Goal: Task Accomplishment & Management: Manage account settings

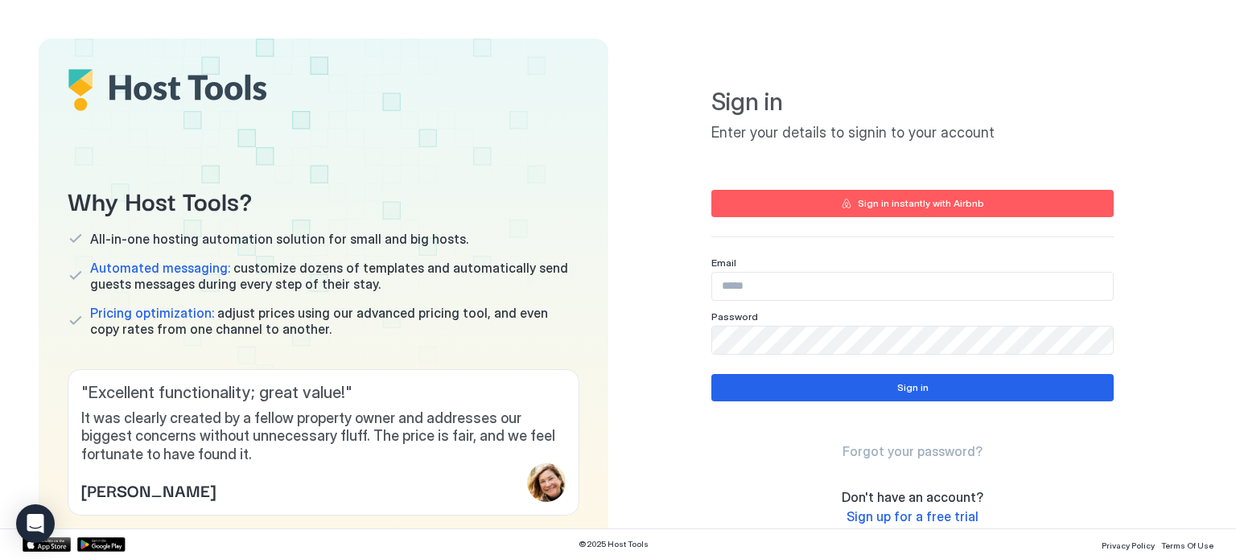
type input "**********"
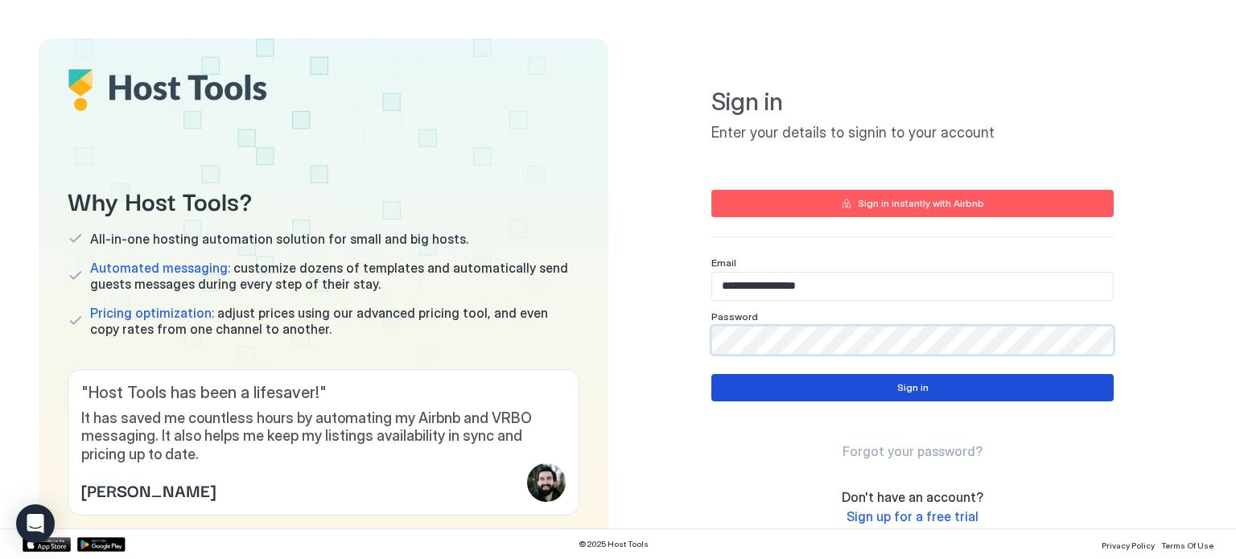
click at [741, 382] on button "Sign in" at bounding box center [913, 387] width 402 height 27
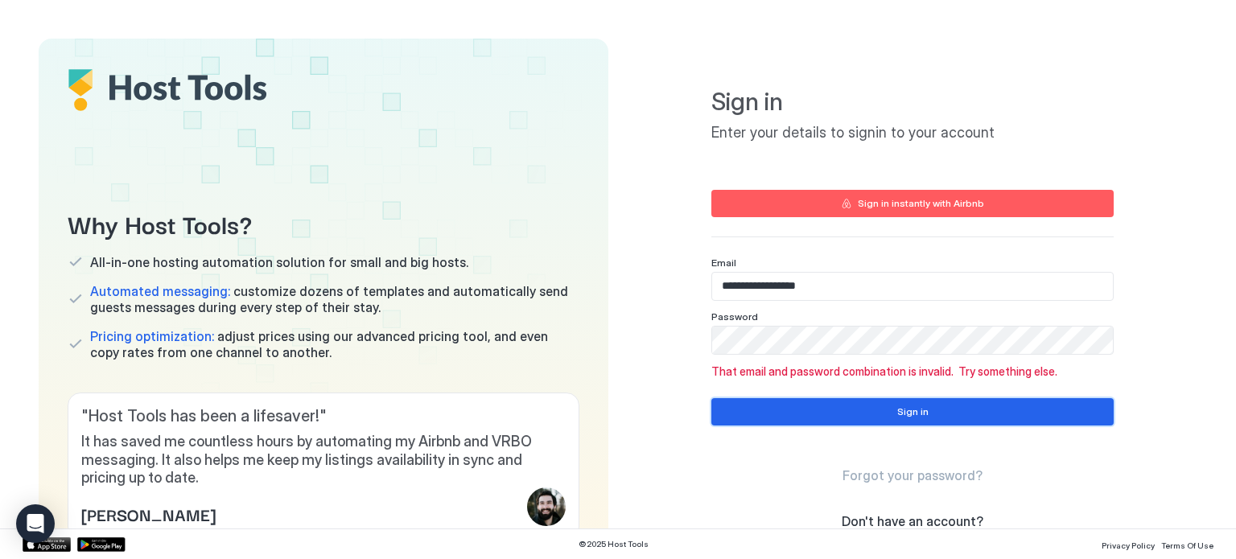
click at [794, 419] on button "Sign in" at bounding box center [913, 411] width 402 height 27
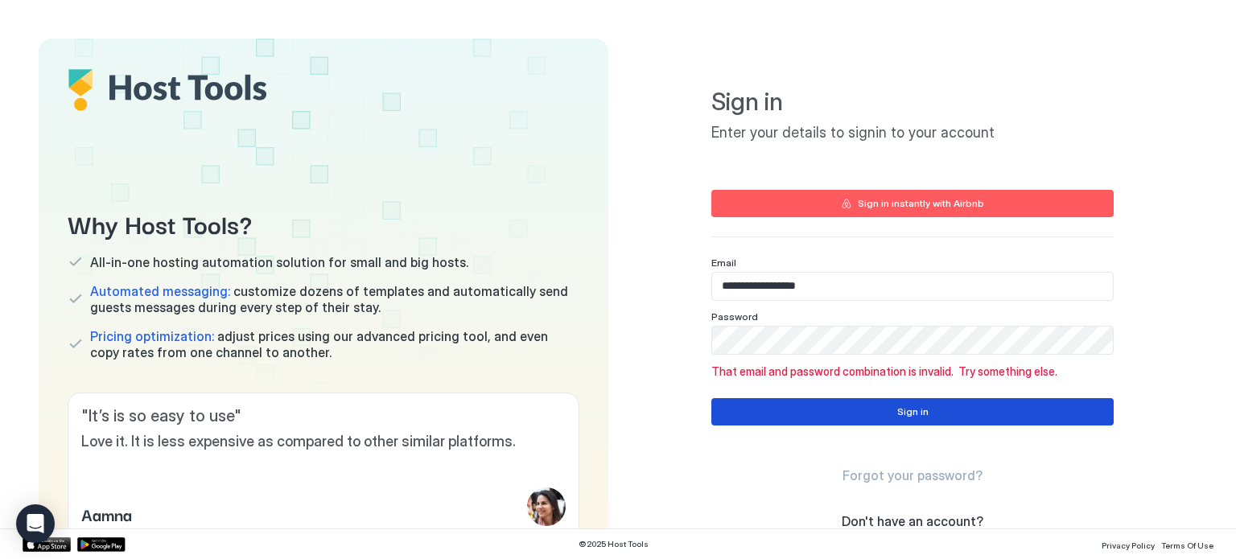
scroll to position [77, 0]
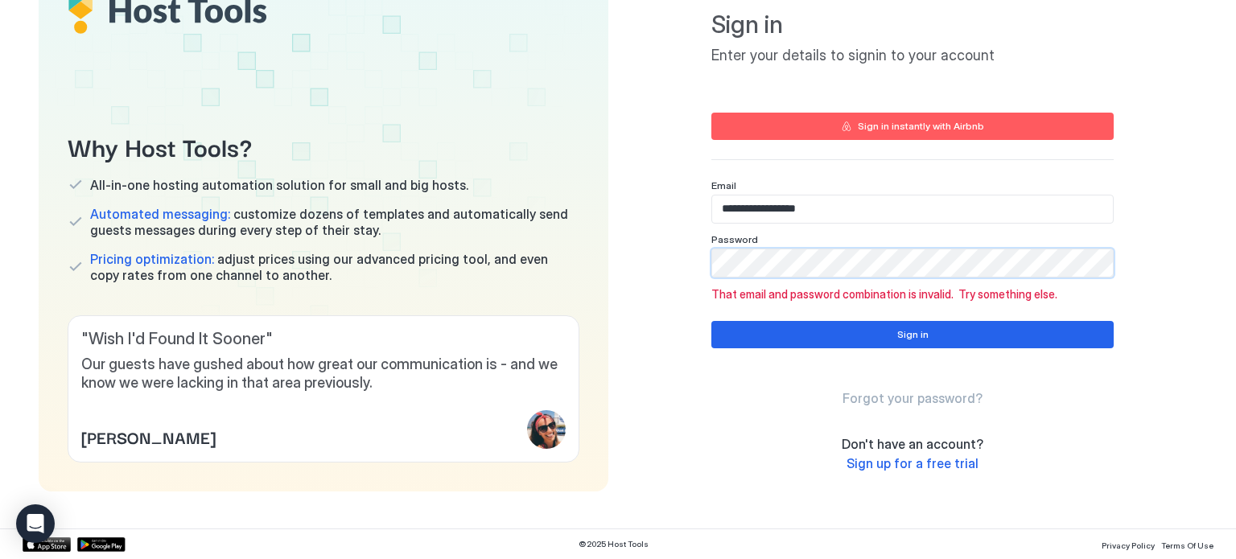
click at [612, 254] on div "Why Host Tools? All-in-one hosting automation solution for small and big hosts.…" at bounding box center [618, 226] width 1159 height 530
click at [617, 272] on div "Why Host Tools? All-in-one hosting automation solution for small and big hosts.…" at bounding box center [618, 226] width 1159 height 530
click at [780, 337] on button "Sign in" at bounding box center [913, 334] width 402 height 27
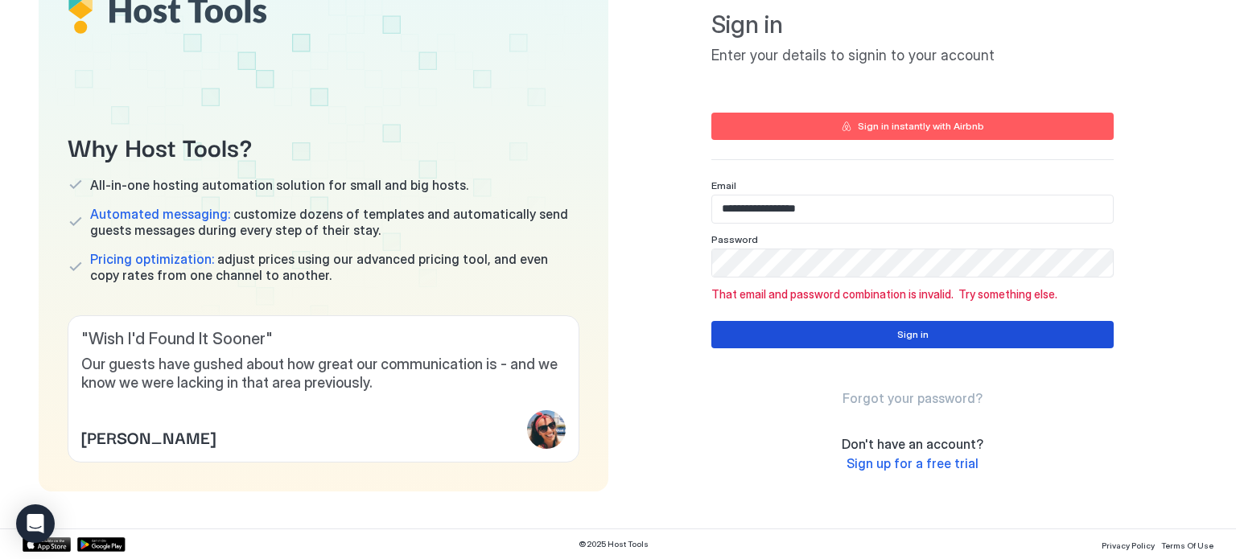
click at [876, 335] on button "Sign in" at bounding box center [913, 334] width 402 height 27
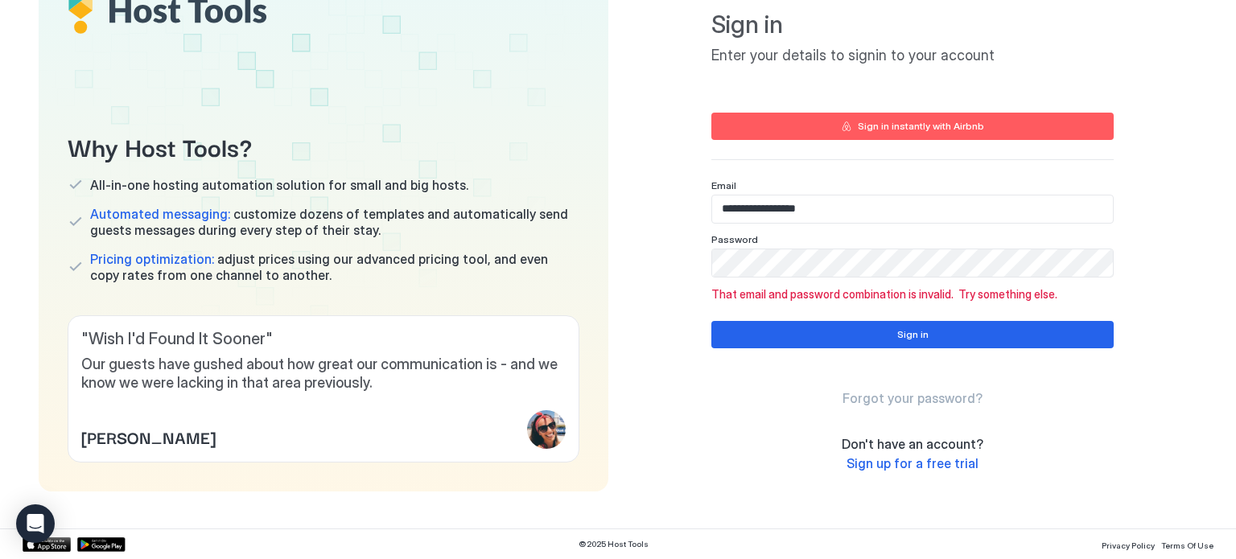
click at [741, 380] on div "Forgot your password?" at bounding box center [913, 384] width 402 height 46
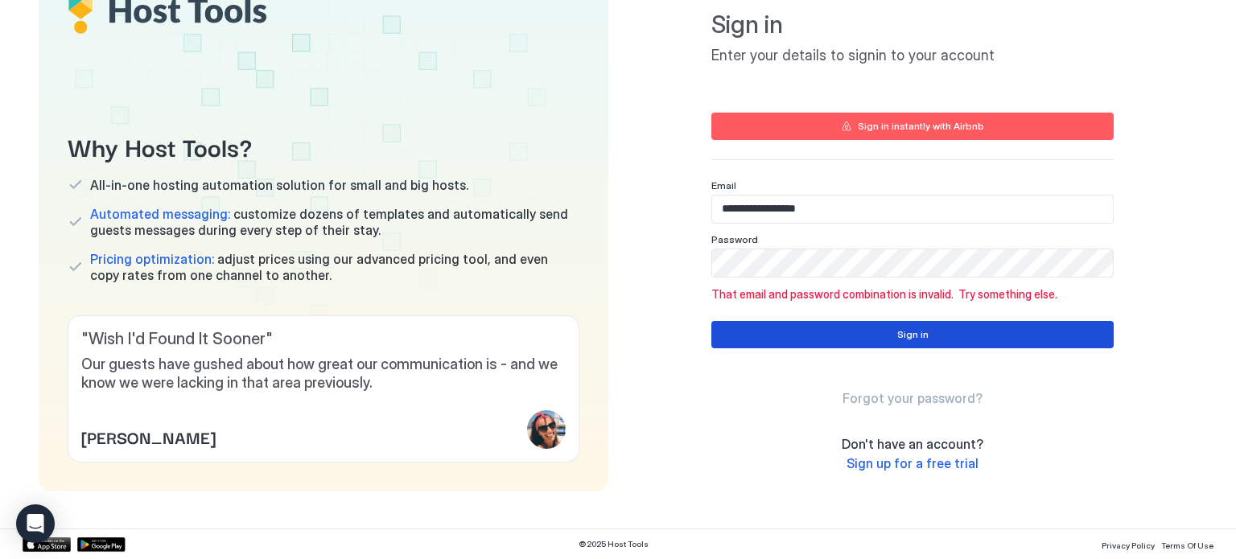
click at [763, 328] on button "Sign in" at bounding box center [913, 334] width 402 height 27
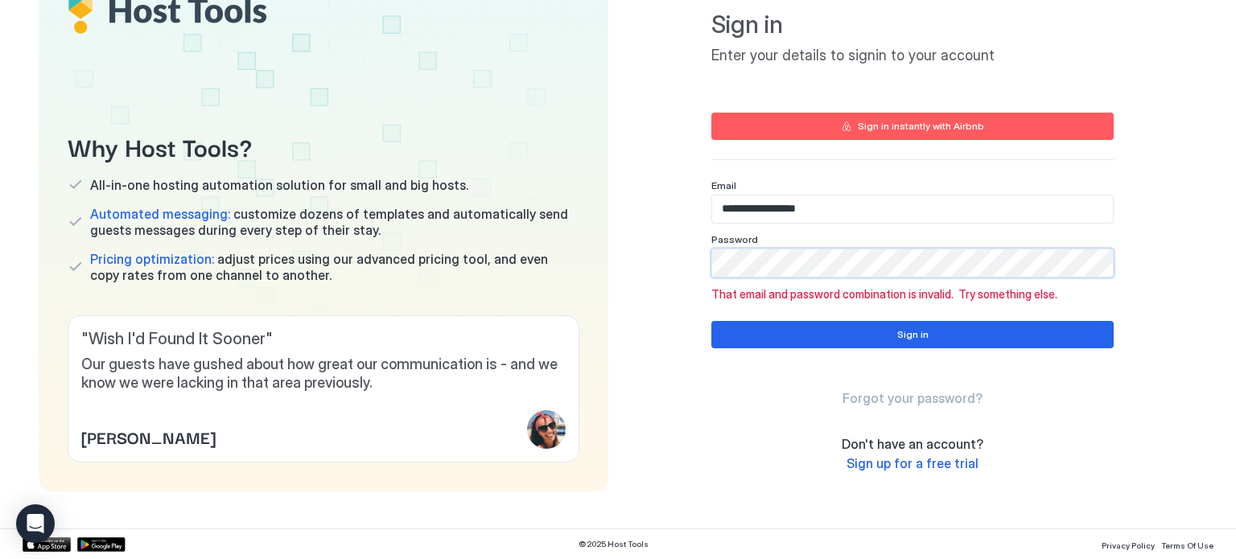
click at [651, 251] on div "**********" at bounding box center [913, 226] width 570 height 530
click at [740, 336] on button "Sign in" at bounding box center [913, 334] width 402 height 27
click at [798, 334] on button "Sign in" at bounding box center [913, 334] width 402 height 27
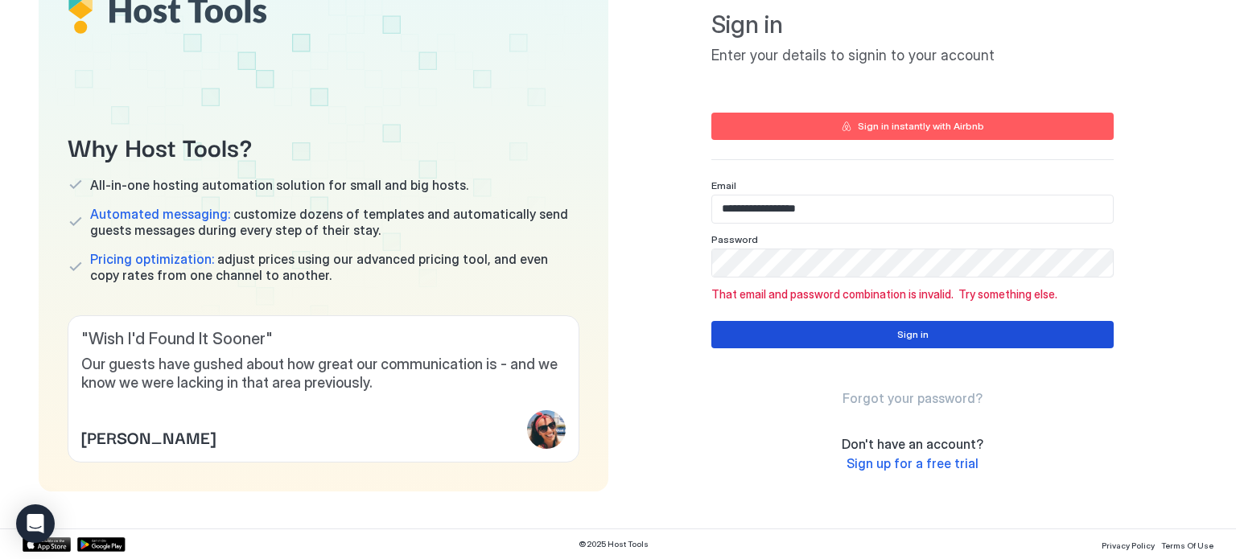
click at [798, 334] on button "Sign in" at bounding box center [913, 334] width 402 height 27
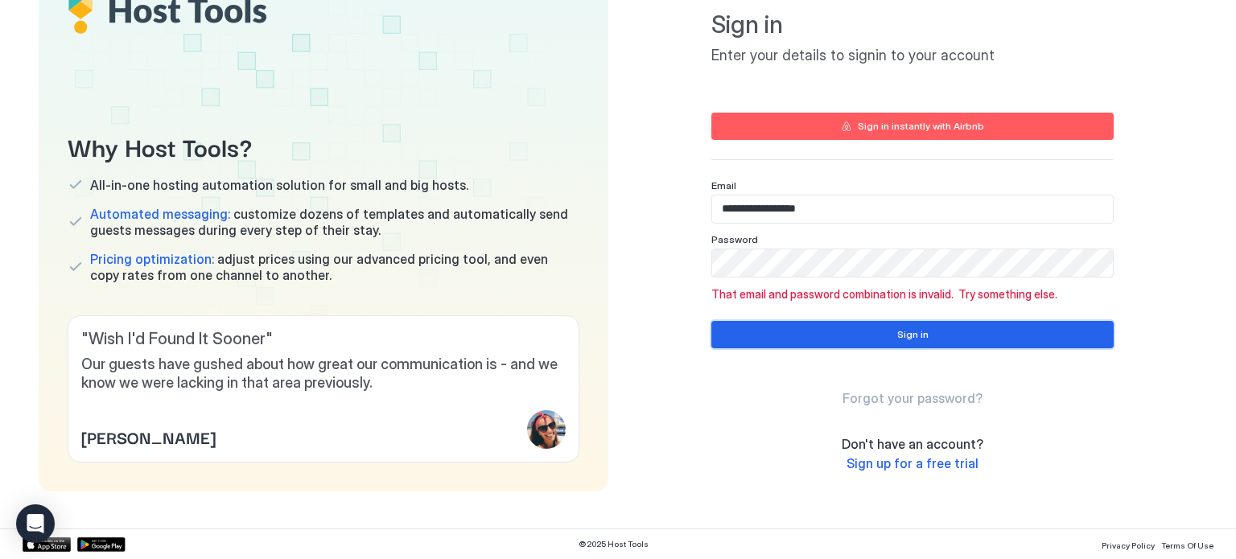
click at [798, 334] on button "Sign in" at bounding box center [913, 334] width 402 height 27
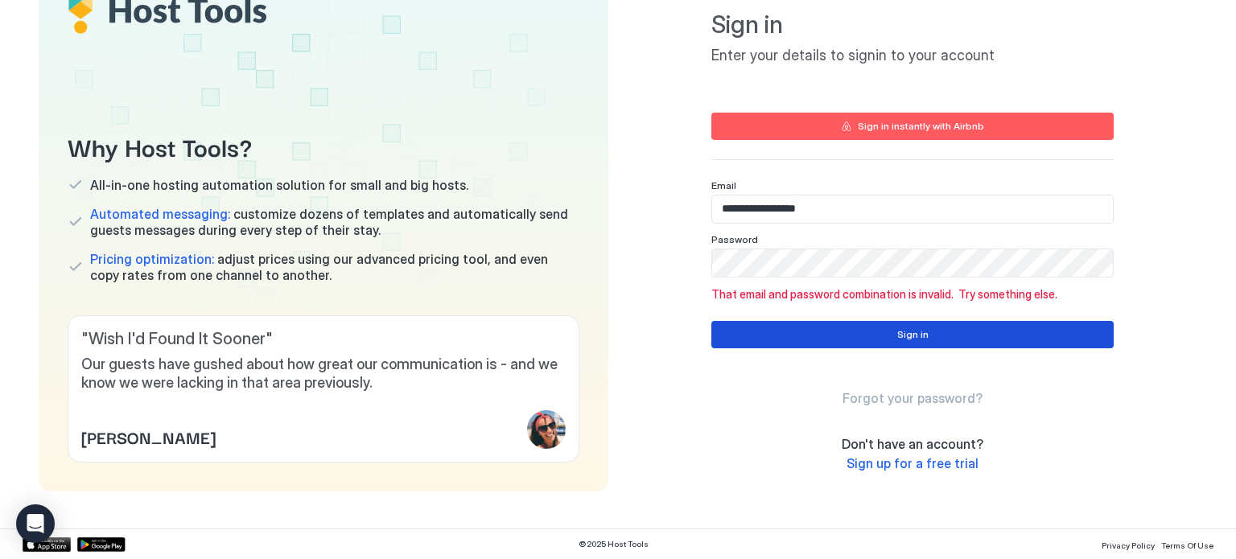
click at [798, 334] on button "Sign in" at bounding box center [913, 334] width 402 height 27
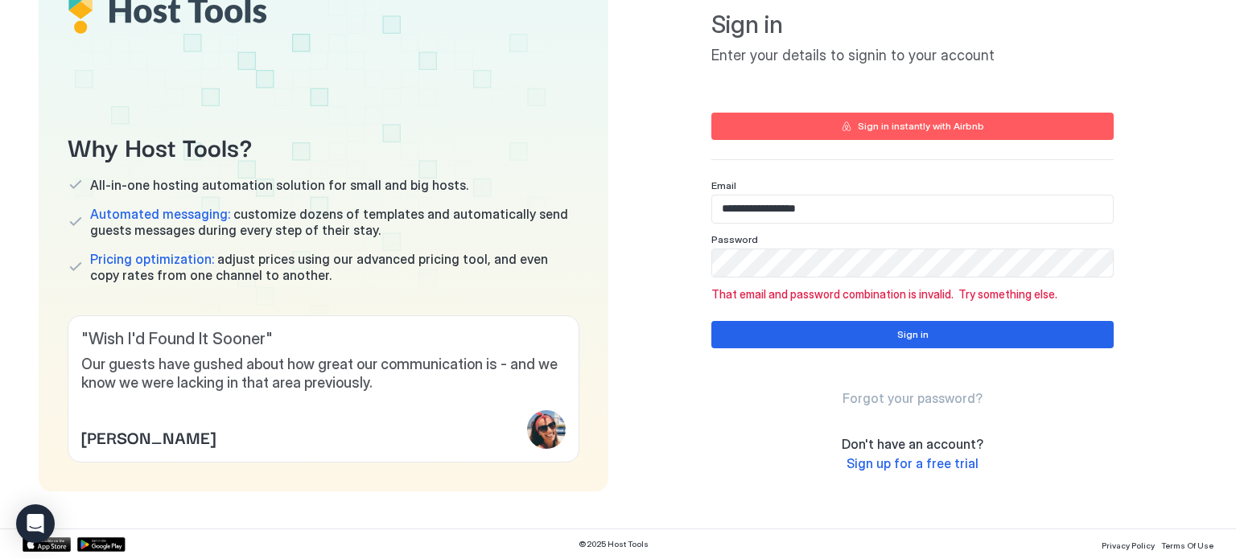
click at [881, 400] on span "Forgot your password?" at bounding box center [913, 398] width 140 height 16
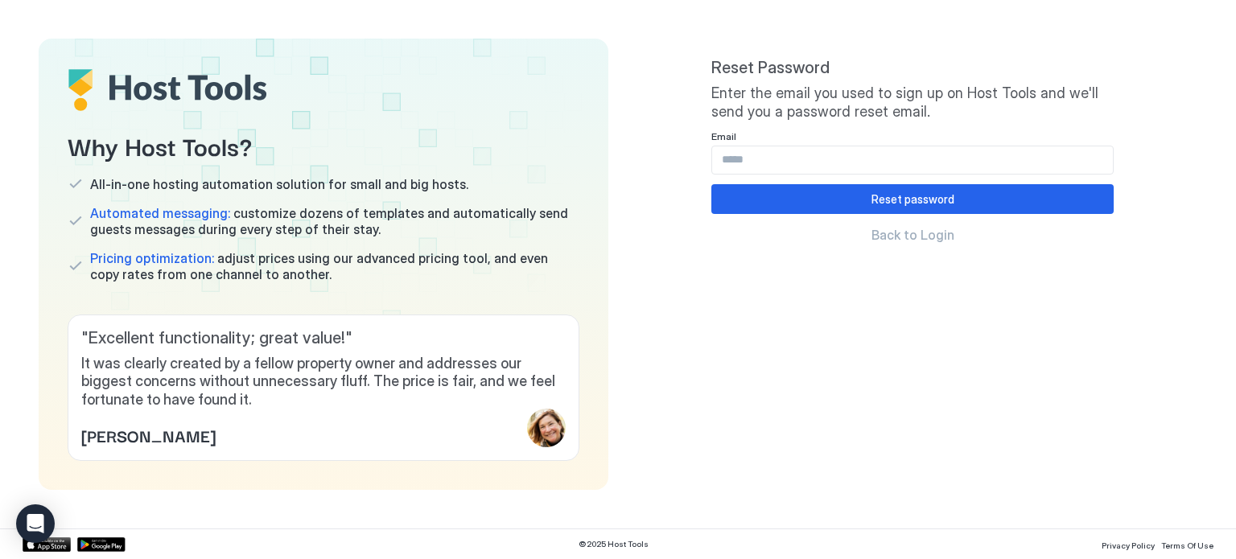
click at [782, 162] on input "Input Field" at bounding box center [912, 159] width 401 height 27
type input "**********"
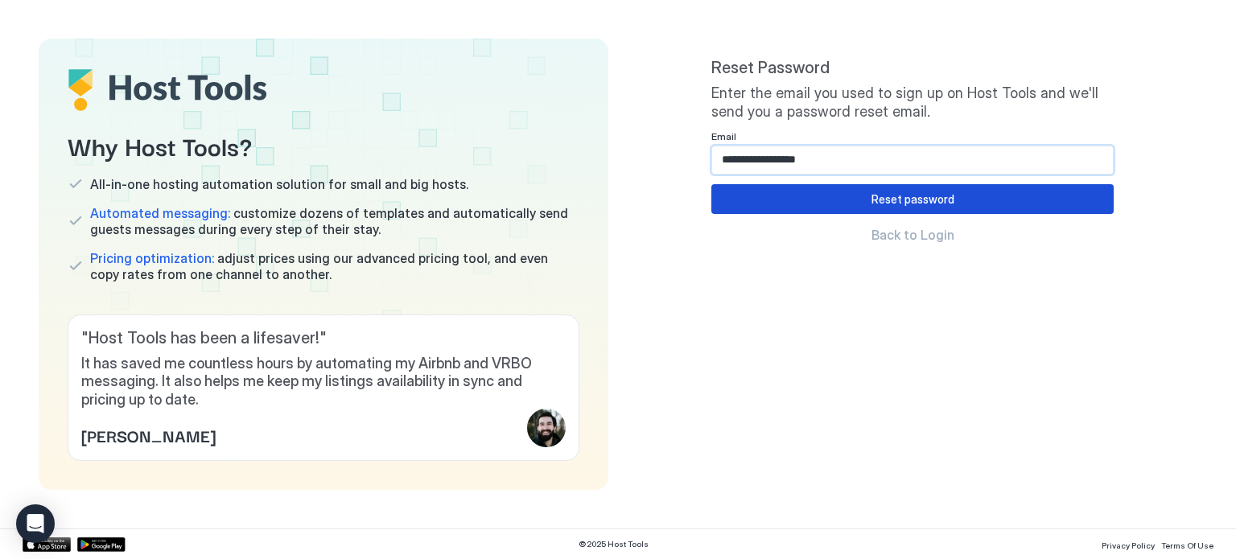
click at [840, 202] on button "Reset password" at bounding box center [913, 199] width 402 height 30
